Goal: Transaction & Acquisition: Book appointment/travel/reservation

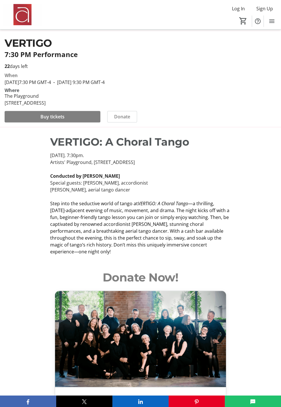
scroll to position [160, 0]
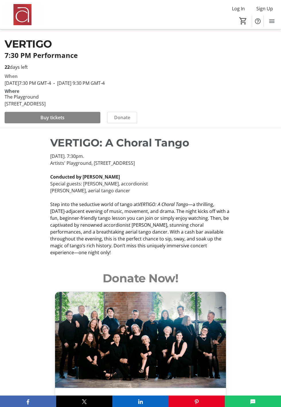
click at [52, 121] on span "Buy tickets" at bounding box center [52, 117] width 24 height 7
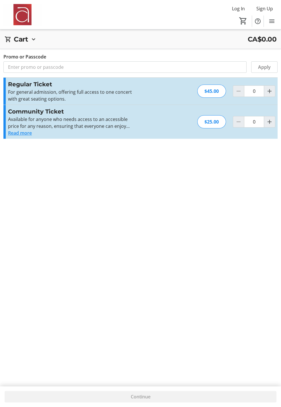
click at [53, 198] on div "Cart CA$0.00 Cart is empty Promo or Passcode Apply Subtotal CA$0.00 Fees Calcul…" at bounding box center [140, 203] width 281 height 407
click at [29, 191] on div "Cart CA$0.00 Cart is empty Promo or Passcode Apply Subtotal CA$0.00 Fees Calcul…" at bounding box center [140, 203] width 281 height 407
click at [32, 136] on button "Read more" at bounding box center [20, 133] width 24 height 7
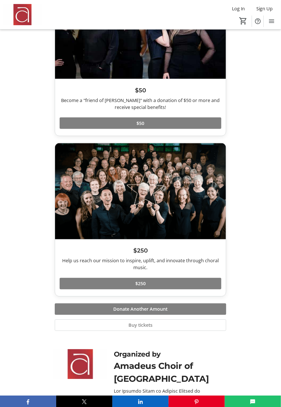
scroll to position [731, 0]
